Goal: Information Seeking & Learning: Check status

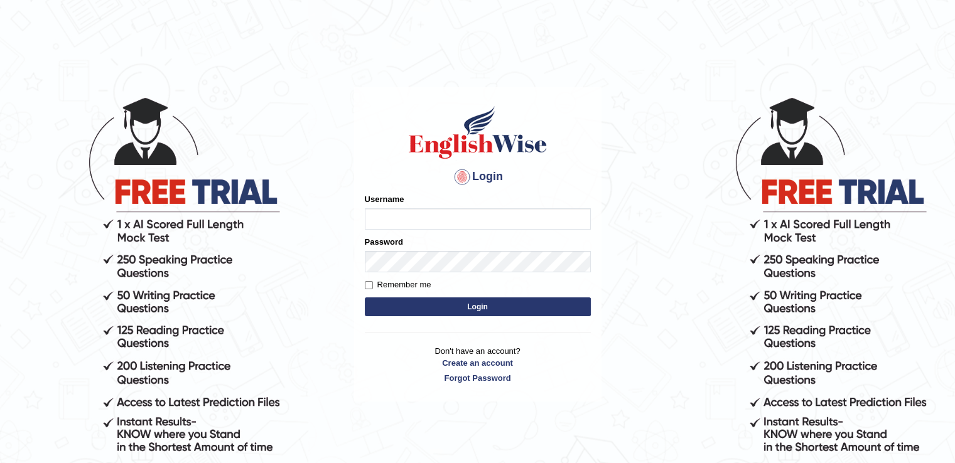
type input "auralima"
click at [443, 311] on button "Login" at bounding box center [478, 307] width 226 height 19
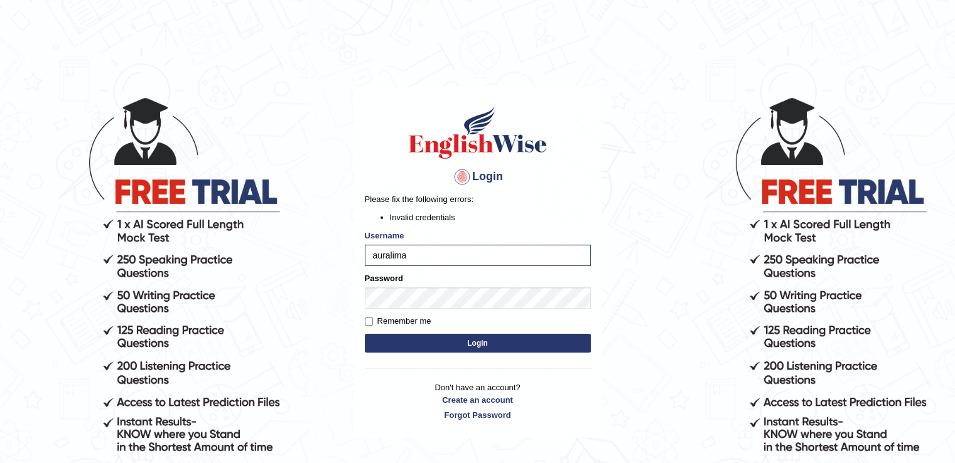
click at [436, 342] on button "Login" at bounding box center [478, 343] width 226 height 19
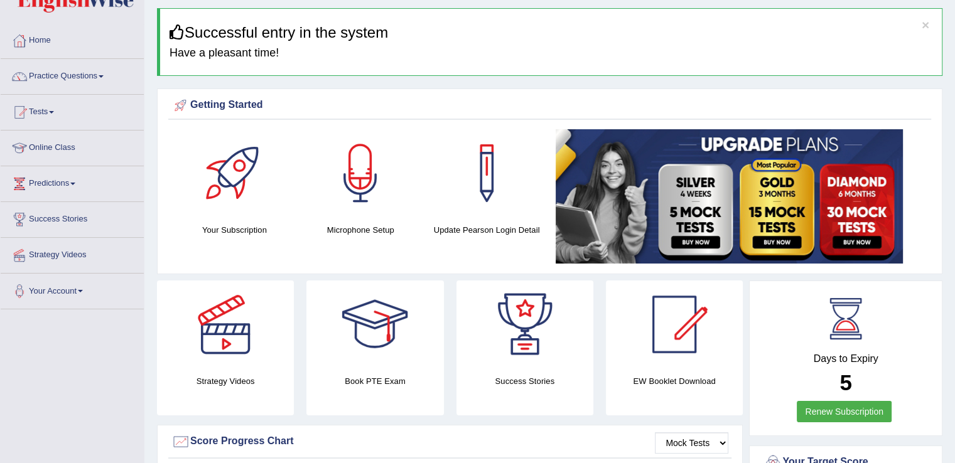
scroll to position [3, 0]
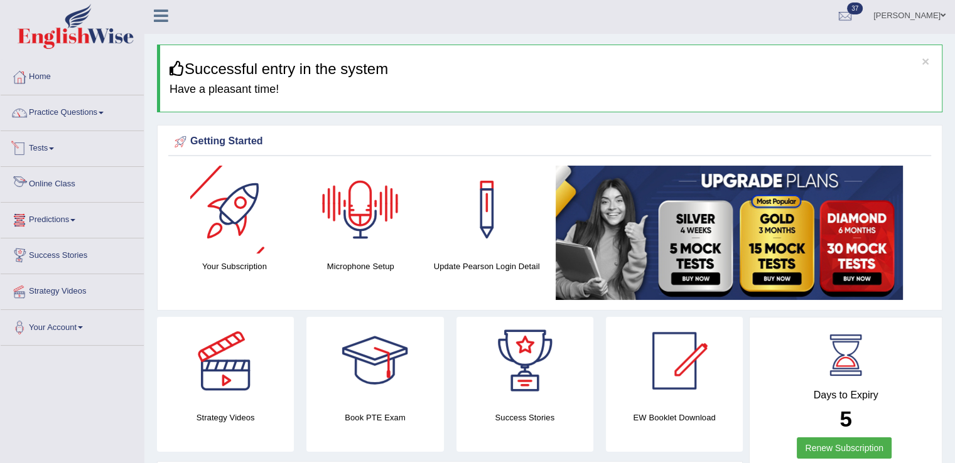
click at [54, 148] on span at bounding box center [51, 149] width 5 height 3
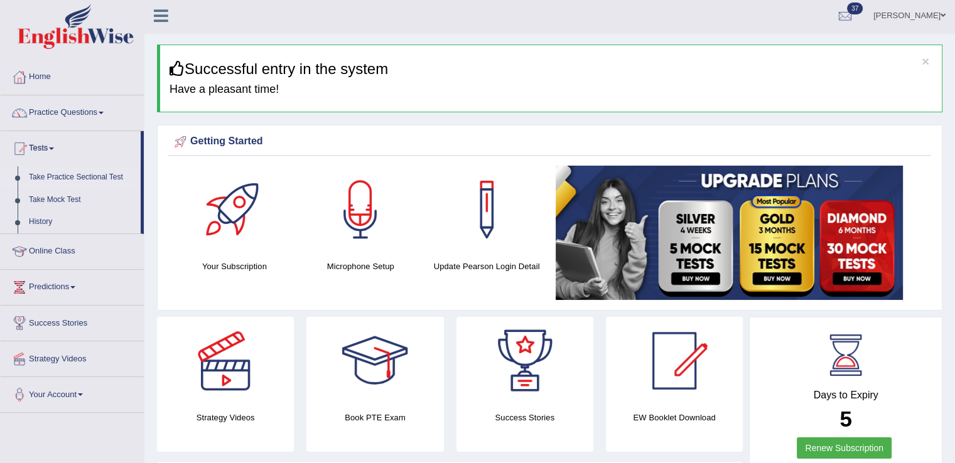
click at [57, 171] on link "Take Practice Sectional Test" at bounding box center [81, 177] width 117 height 23
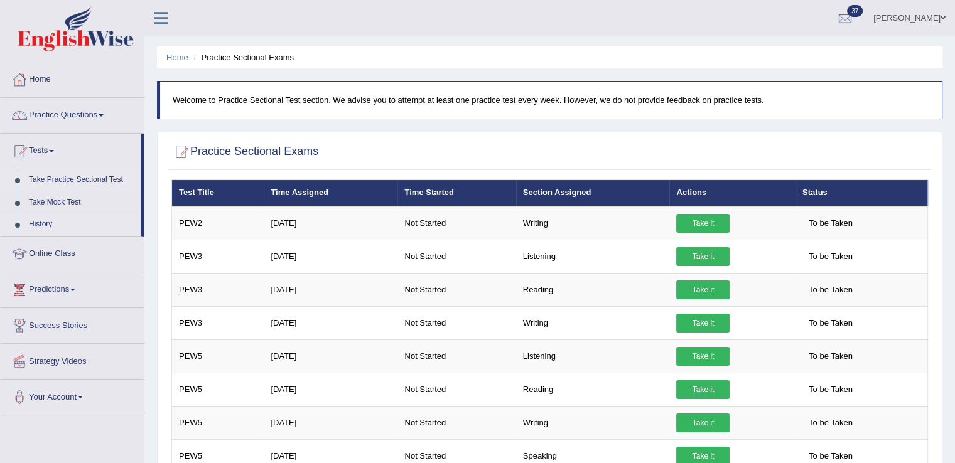
click at [33, 221] on link "History" at bounding box center [81, 224] width 117 height 23
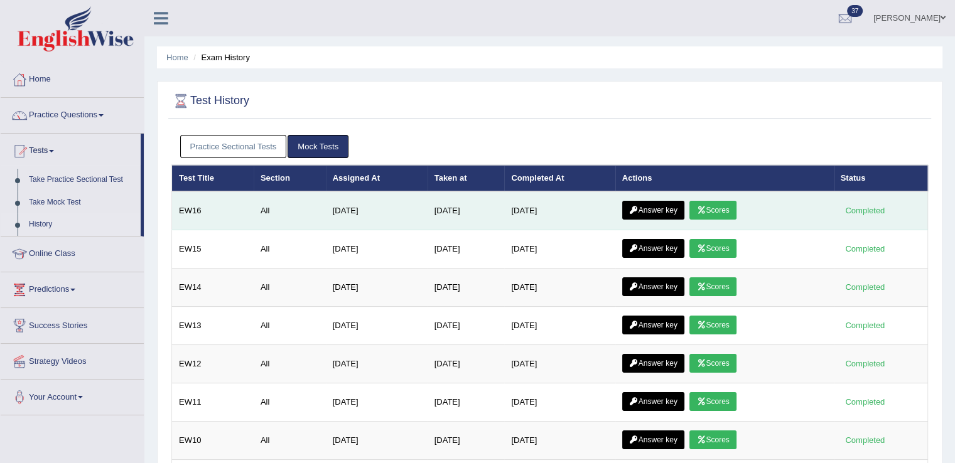
click at [719, 203] on link "Scores" at bounding box center [712, 210] width 46 height 19
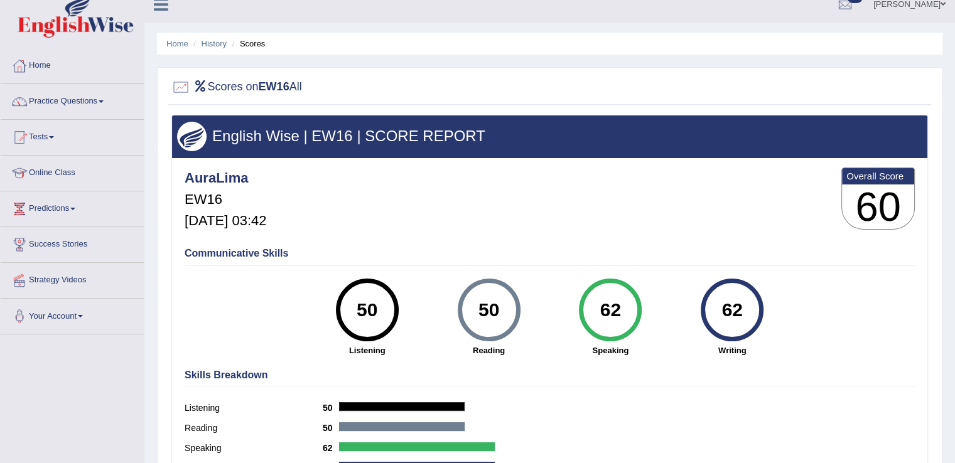
scroll to position [13, 0]
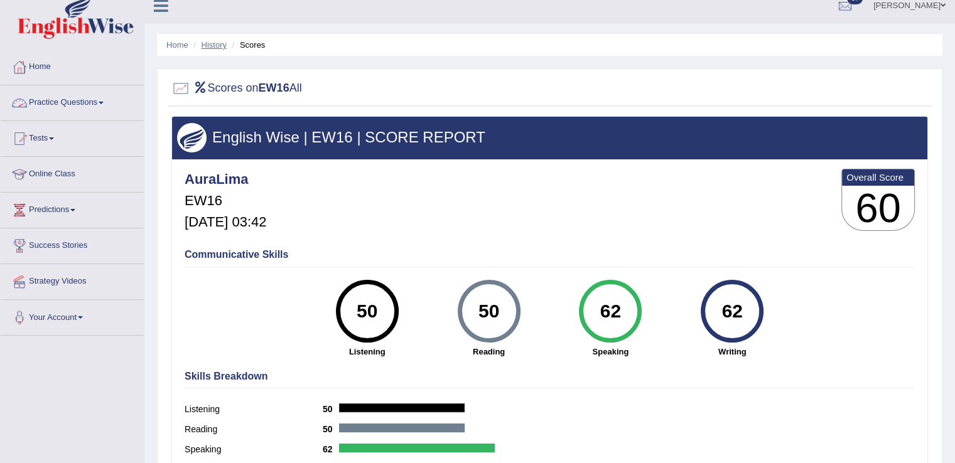
click at [218, 45] on link "History" at bounding box center [214, 44] width 25 height 9
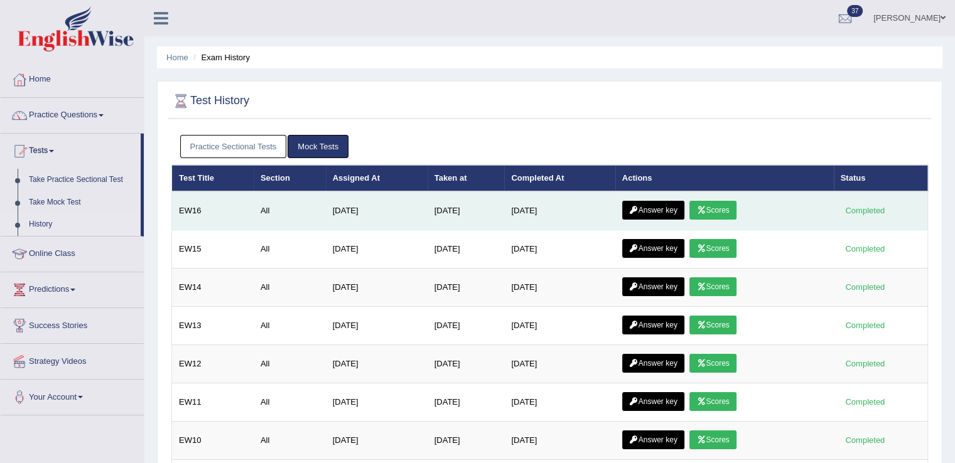
click at [635, 211] on icon at bounding box center [633, 211] width 9 height 8
click at [633, 211] on icon at bounding box center [633, 211] width 9 height 8
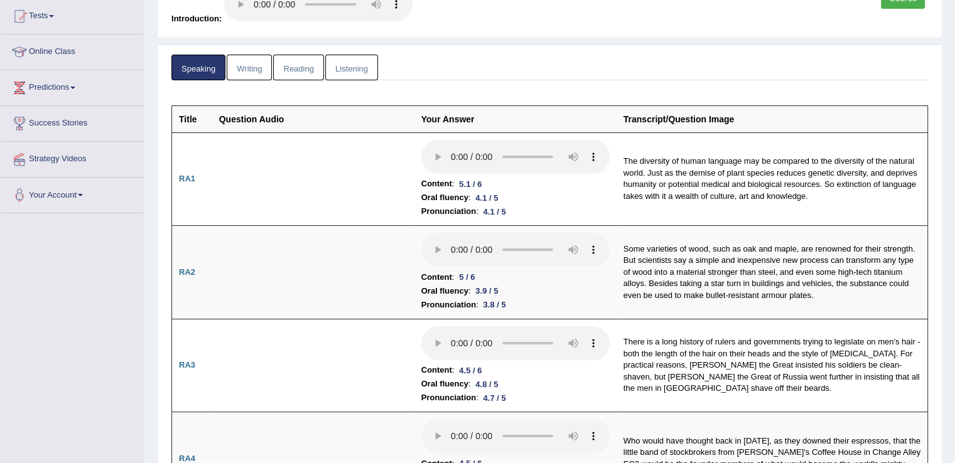
scroll to position [36, 0]
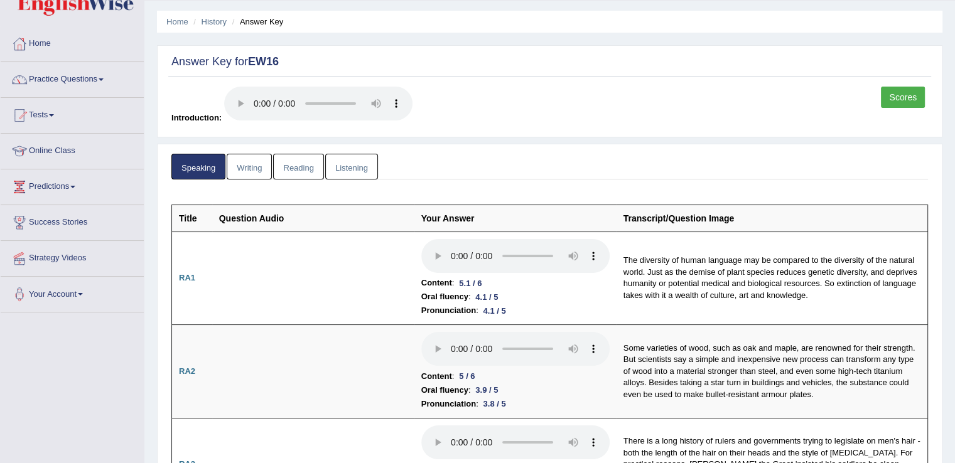
click at [232, 173] on link "Writing" at bounding box center [249, 167] width 45 height 26
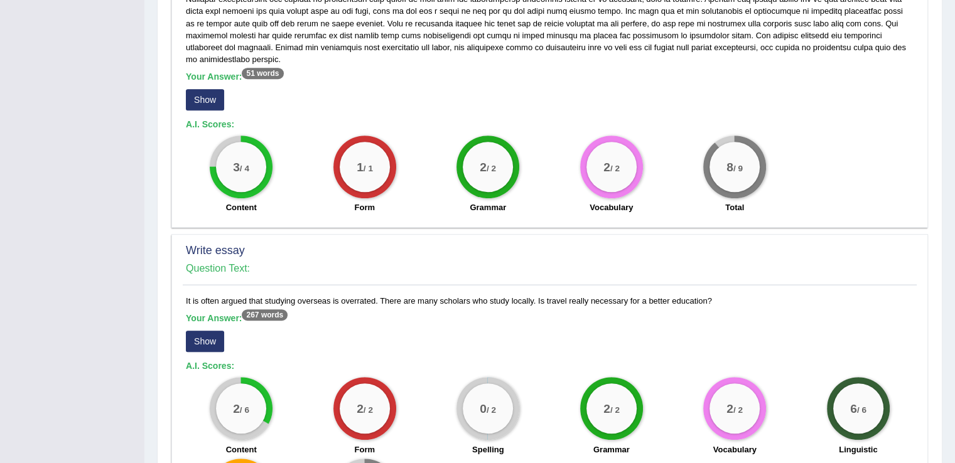
scroll to position [701, 0]
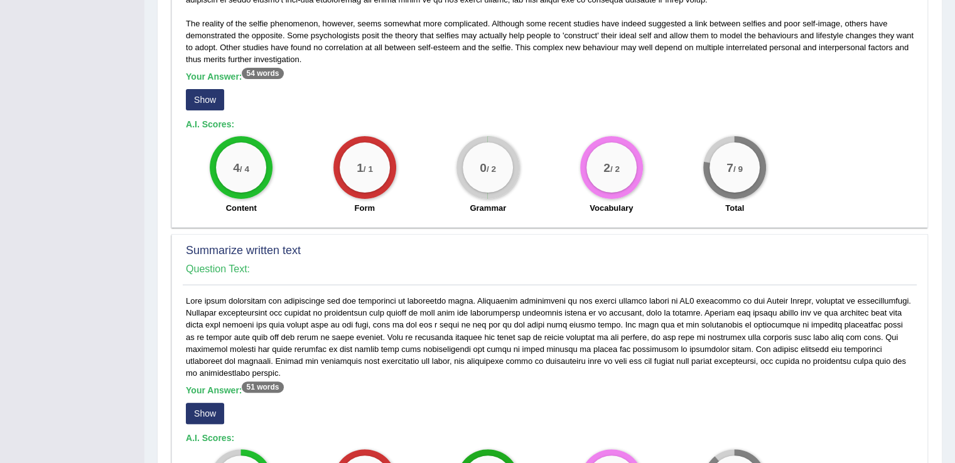
scroll to position [0, 0]
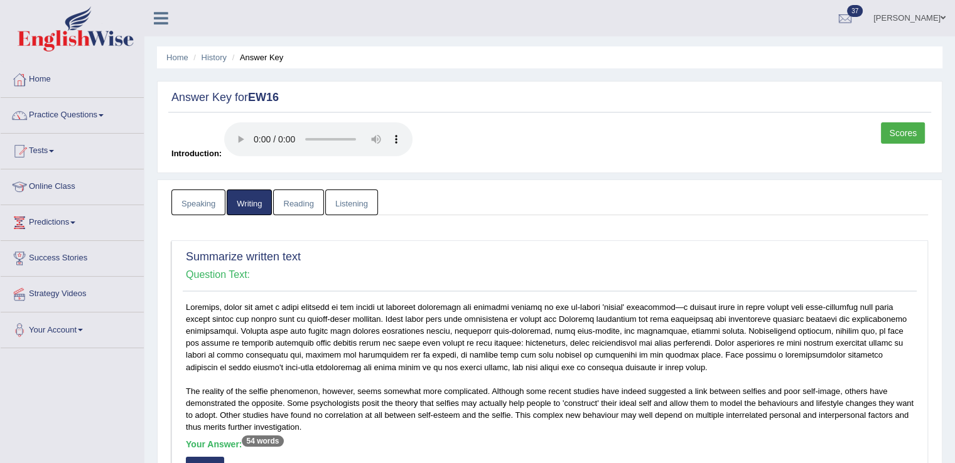
click at [291, 199] on link "Reading" at bounding box center [298, 203] width 50 height 26
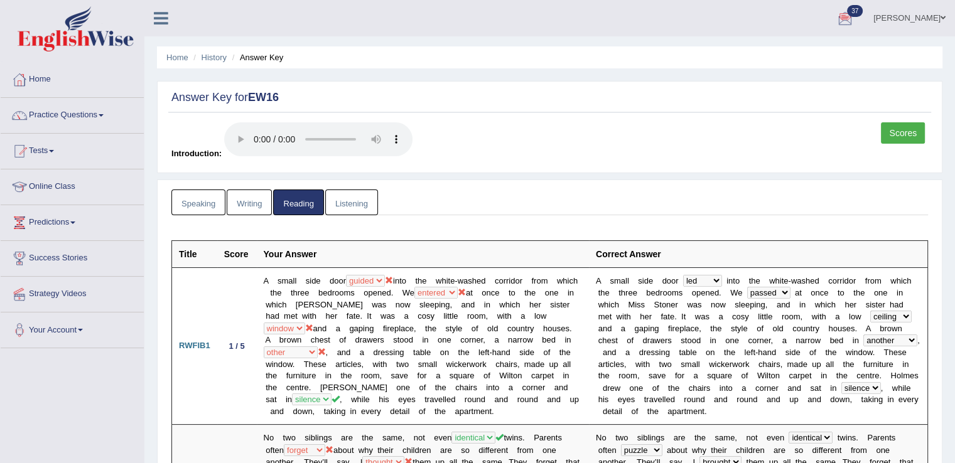
click at [334, 203] on link "Listening" at bounding box center [351, 203] width 53 height 26
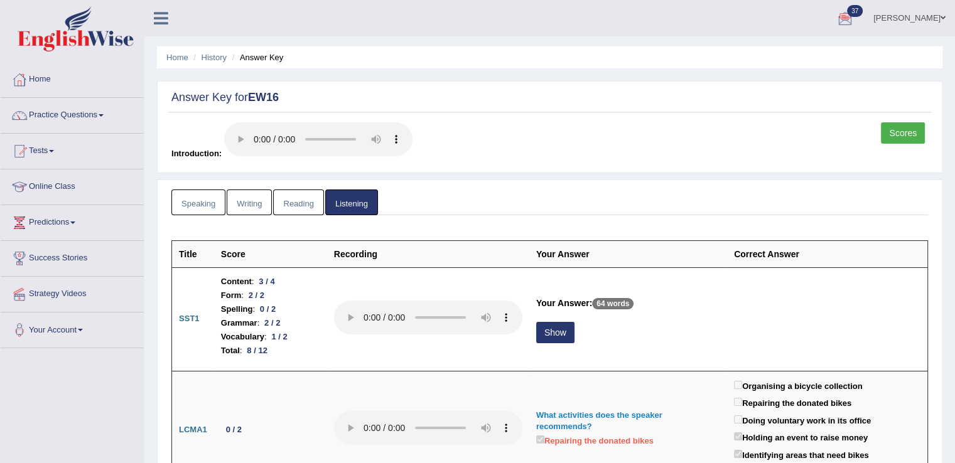
click at [891, 137] on link "Scores" at bounding box center [903, 132] width 44 height 21
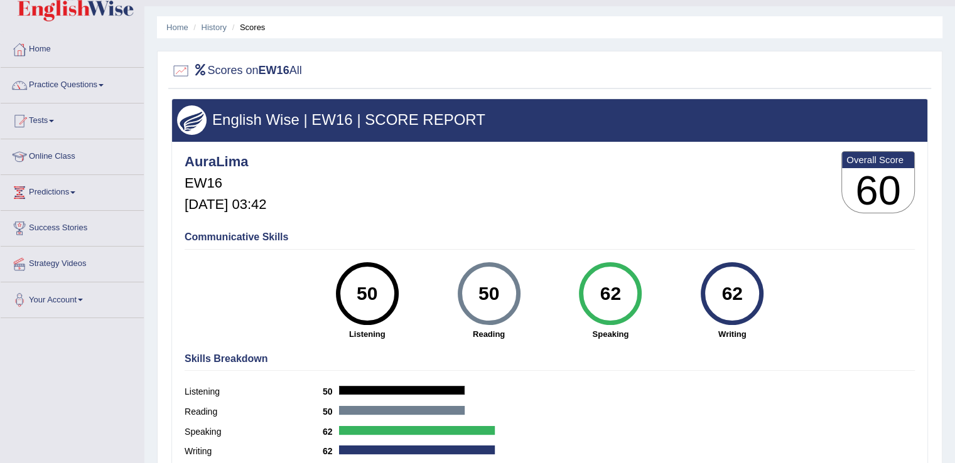
scroll to position [28, 0]
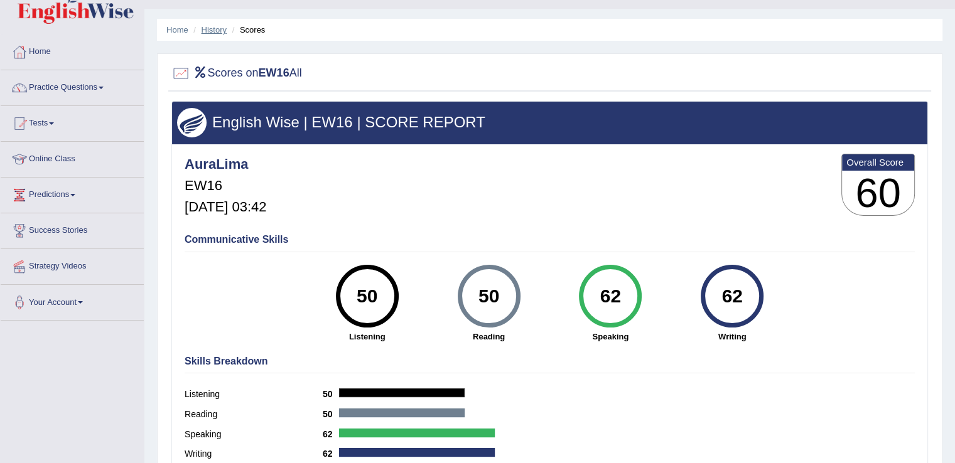
click at [214, 30] on link "History" at bounding box center [214, 29] width 25 height 9
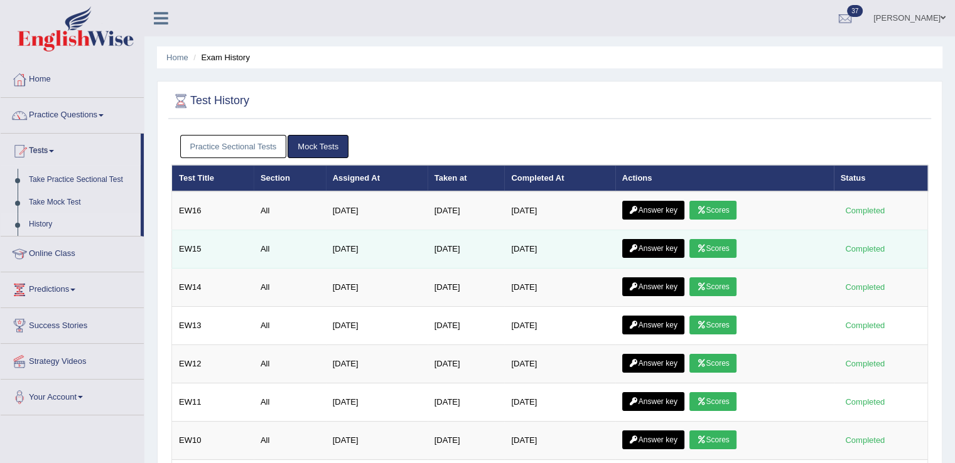
click at [716, 244] on link "Scores" at bounding box center [712, 248] width 46 height 19
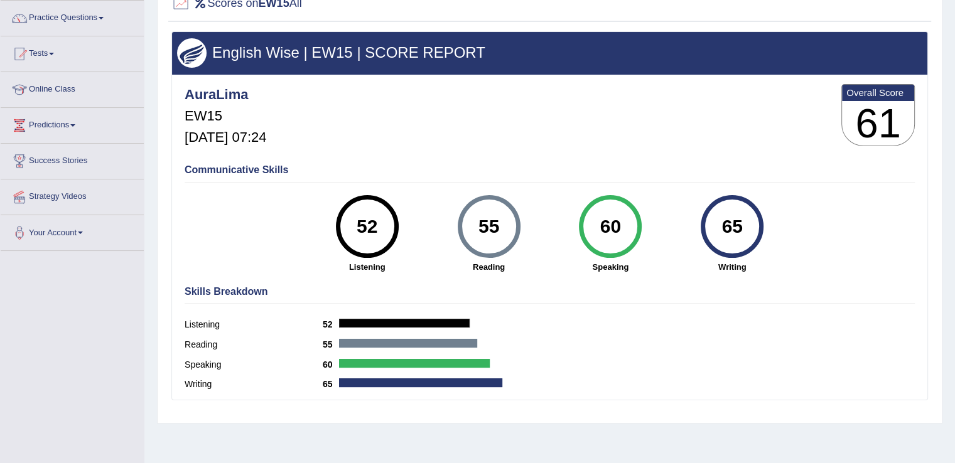
scroll to position [161, 0]
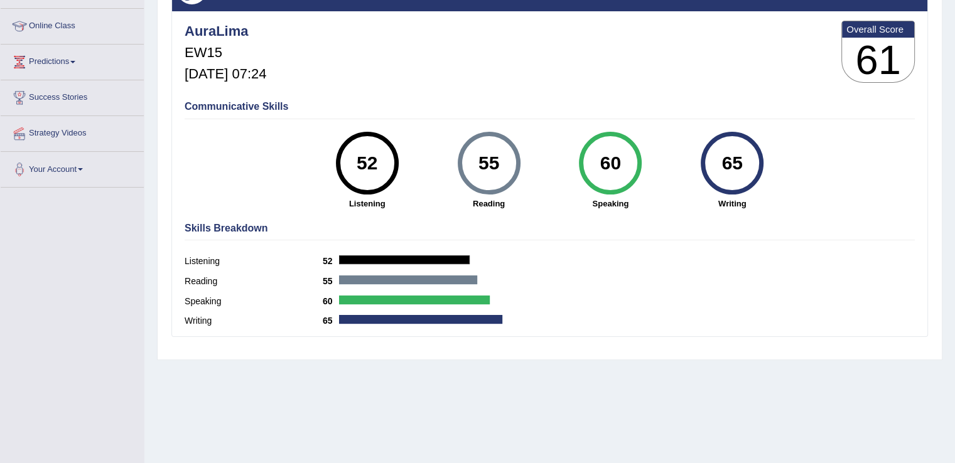
drag, startPoint x: 953, startPoint y: 340, endPoint x: 957, endPoint y: 357, distance: 17.4
click at [954, 303] on html "Toggle navigation Home Practice Questions Speaking Practice Read Aloud Repeat S…" at bounding box center [477, 70] width 955 height 463
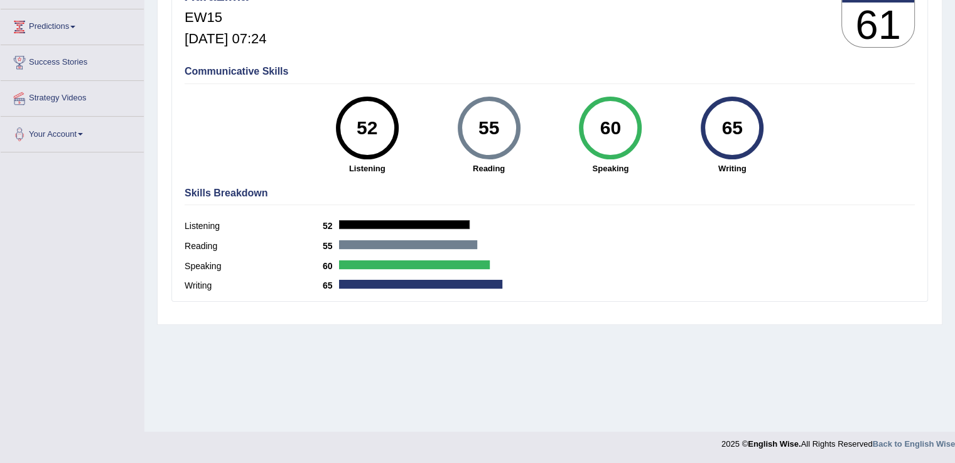
scroll to position [0, 0]
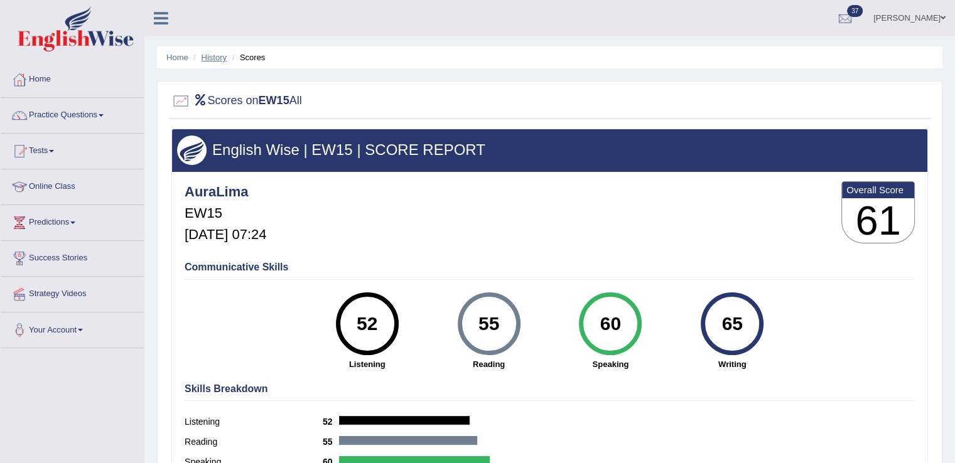
click at [215, 55] on link "History" at bounding box center [214, 57] width 25 height 9
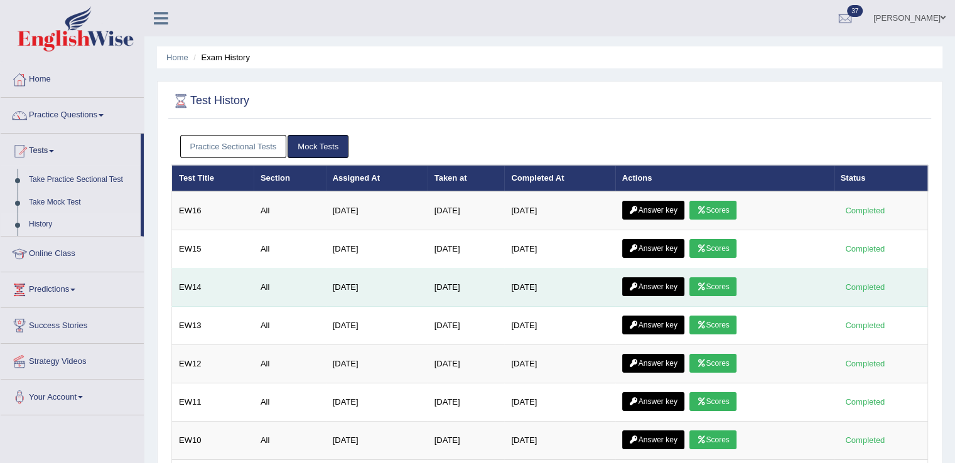
click at [717, 281] on link "Scores" at bounding box center [712, 287] width 46 height 19
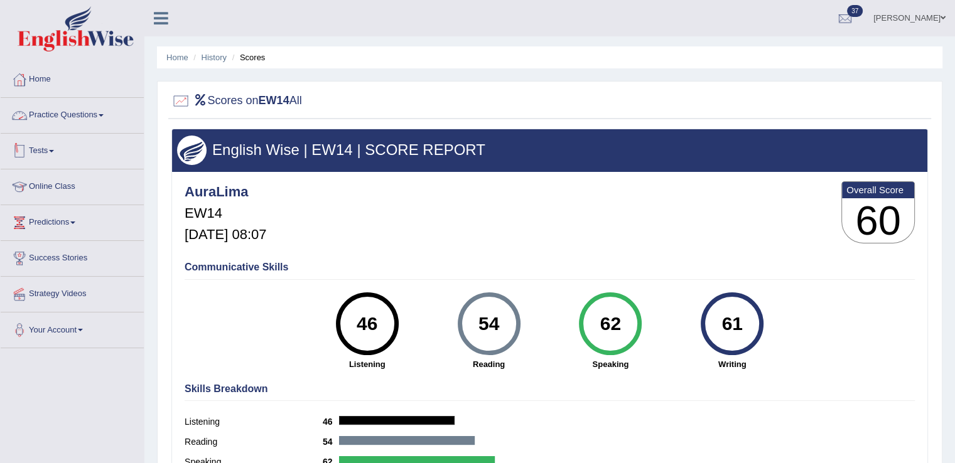
click at [104, 106] on link "Practice Questions" at bounding box center [72, 113] width 143 height 31
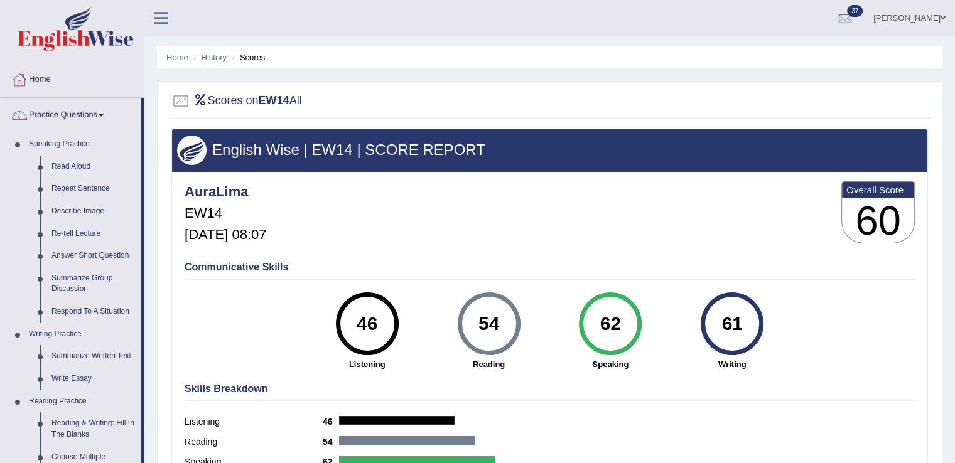
click at [208, 56] on link "History" at bounding box center [214, 57] width 25 height 9
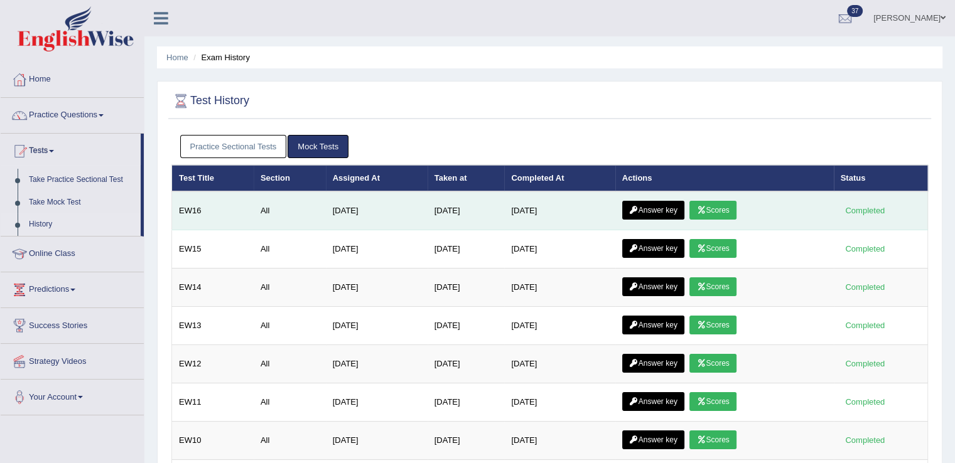
click at [728, 207] on link "Scores" at bounding box center [712, 210] width 46 height 19
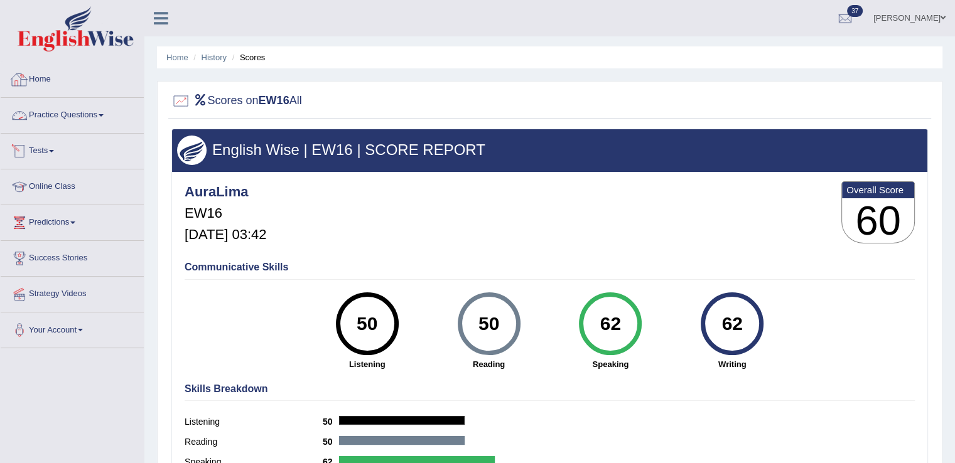
click at [94, 107] on link "Practice Questions" at bounding box center [72, 113] width 143 height 31
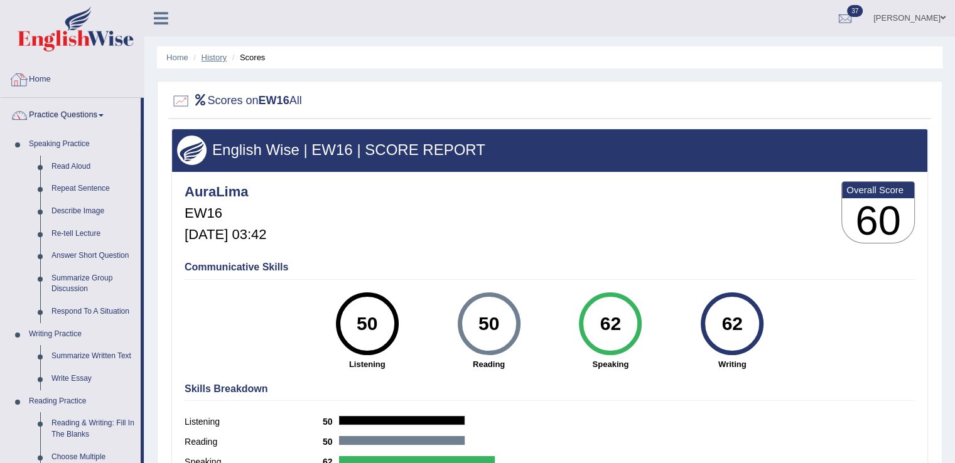
click at [207, 58] on link "History" at bounding box center [214, 57] width 25 height 9
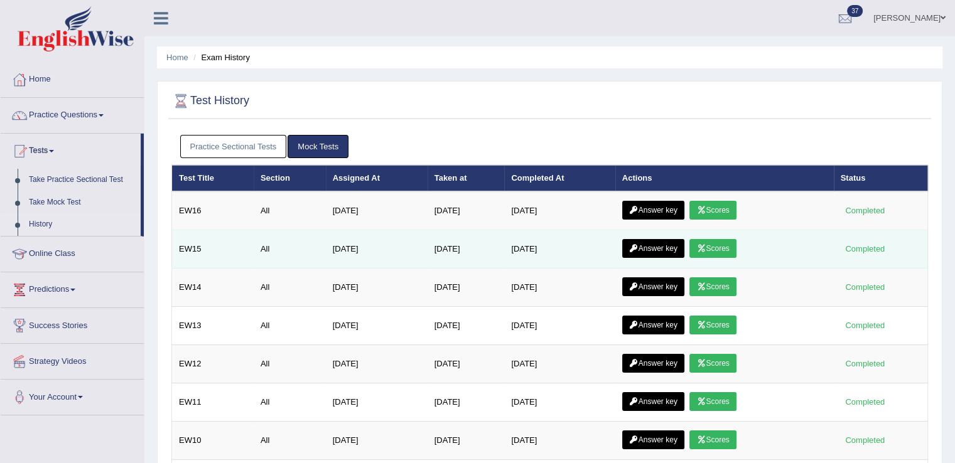
click at [706, 245] on icon at bounding box center [700, 249] width 9 height 8
